Goal: Transaction & Acquisition: Obtain resource

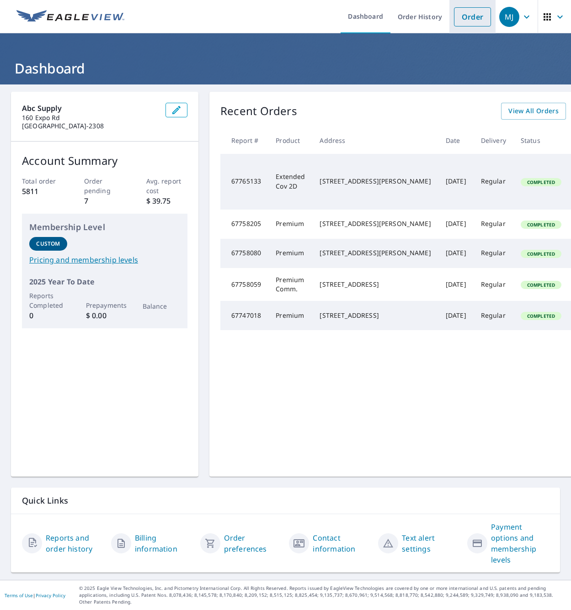
click at [477, 10] on link "Order" at bounding box center [472, 16] width 37 height 19
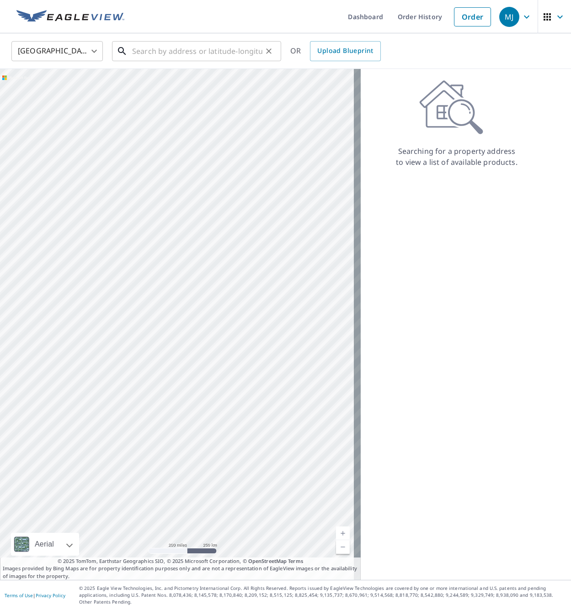
click at [185, 54] on input "text" at bounding box center [197, 51] width 130 height 26
paste input "[STREET_ADDRESS][PERSON_NAME][PERSON_NAME]?"
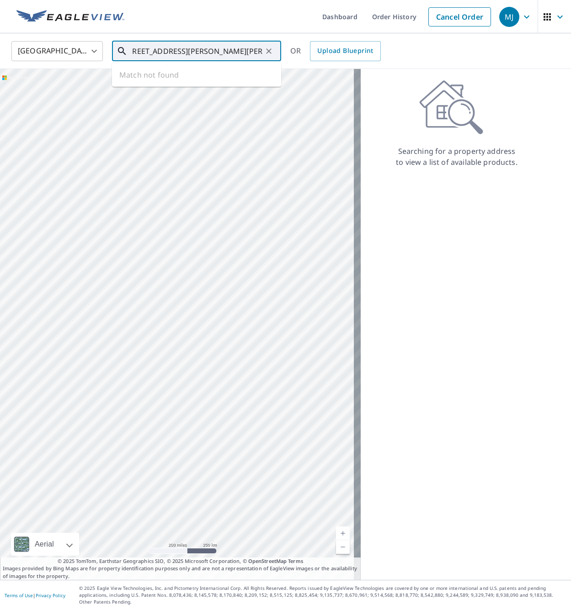
scroll to position [0, 7]
type input "[STREET_ADDRESS][PERSON_NAME][PERSON_NAME]"
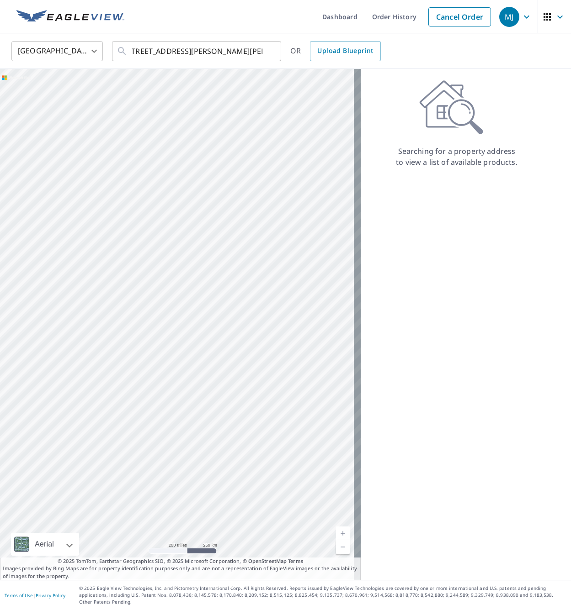
scroll to position [0, 0]
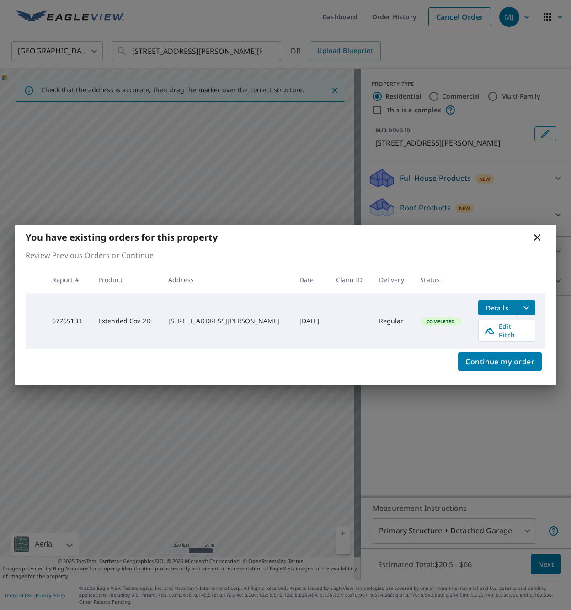
click at [524, 312] on icon "filesDropdownBtn-67765133" at bounding box center [525, 307] width 11 height 11
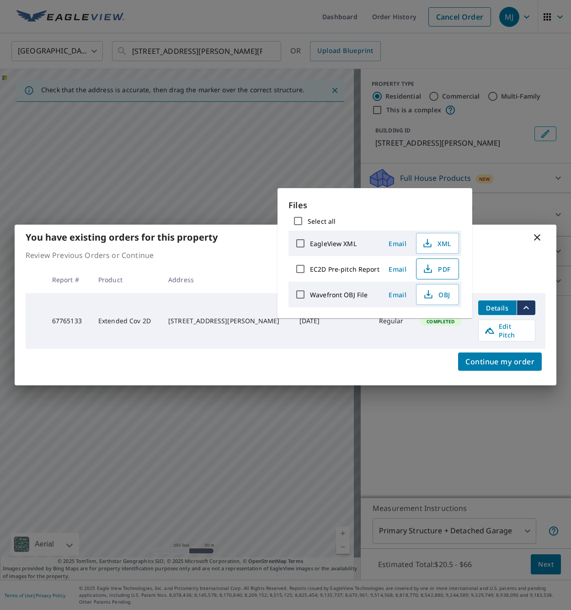
click at [432, 270] on span "PDF" at bounding box center [436, 269] width 29 height 11
drag, startPoint x: 430, startPoint y: 141, endPoint x: 493, endPoint y: 85, distance: 84.1
click at [432, 141] on div "You have existing orders for this property Review Previous Orders or Continue R…" at bounding box center [285, 305] width 571 height 610
